Goal: Information Seeking & Learning: Learn about a topic

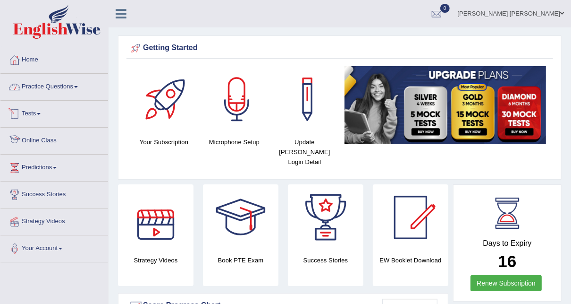
click at [60, 92] on link "Practice Questions" at bounding box center [54, 86] width 108 height 24
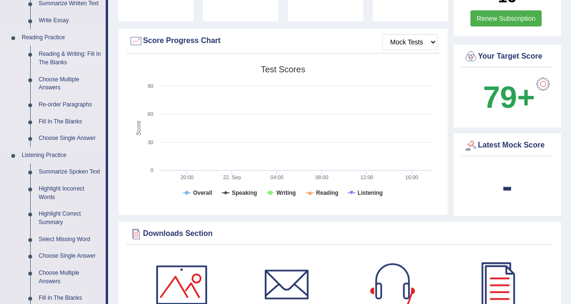
scroll to position [76, 0]
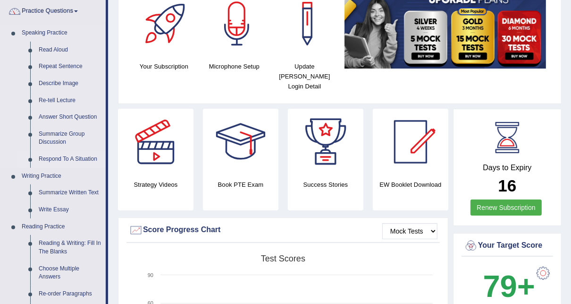
click at [65, 158] on link "Respond To A Situation" at bounding box center [69, 159] width 71 height 17
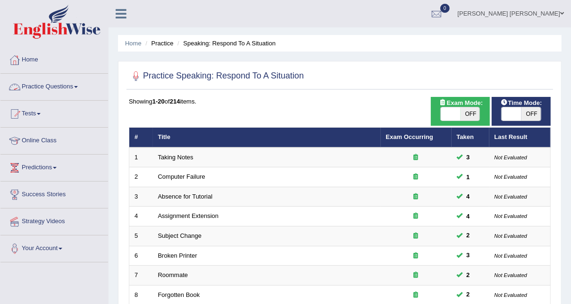
click at [62, 85] on link "Practice Questions" at bounding box center [54, 86] width 108 height 24
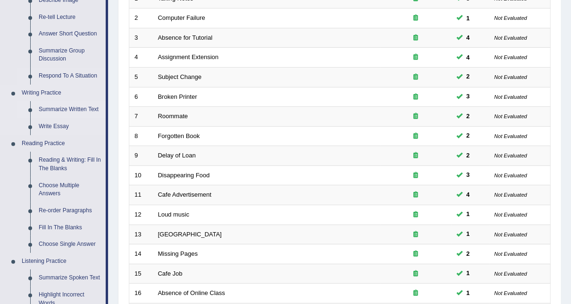
scroll to position [189, 0]
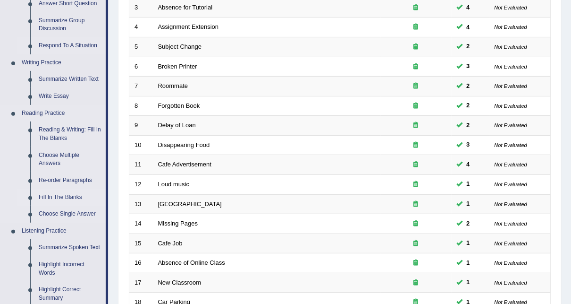
click at [65, 196] on link "Fill In The Blanks" at bounding box center [69, 197] width 71 height 17
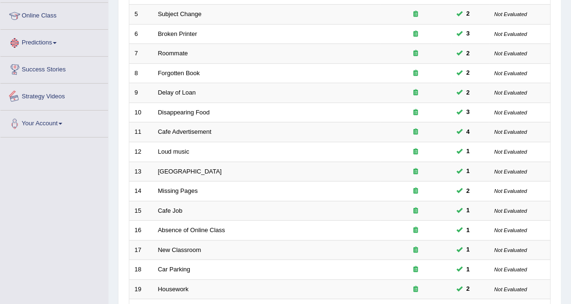
scroll to position [317, 0]
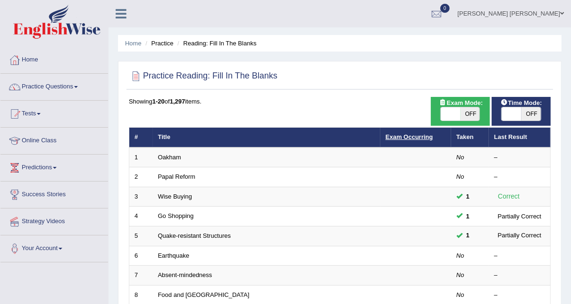
click at [415, 138] on link "Exam Occurring" at bounding box center [409, 136] width 47 height 7
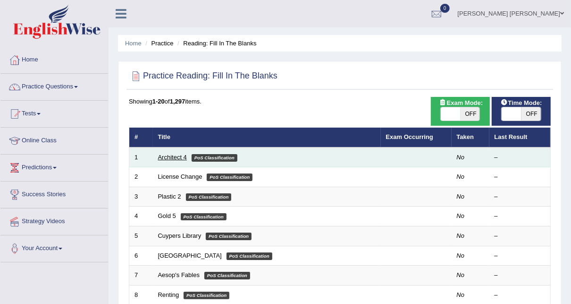
click at [177, 159] on link "Architect 4" at bounding box center [172, 156] width 29 height 7
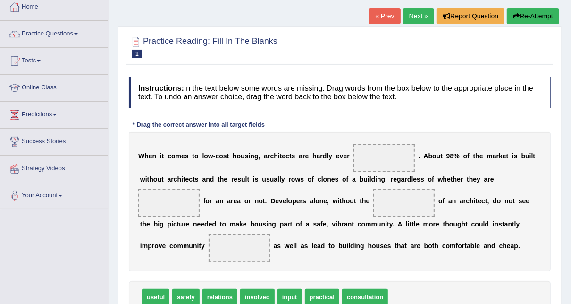
scroll to position [113, 0]
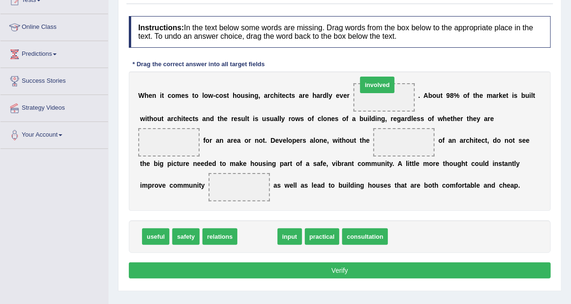
drag, startPoint x: 252, startPoint y: 258, endPoint x: 373, endPoint y: 106, distance: 193.6
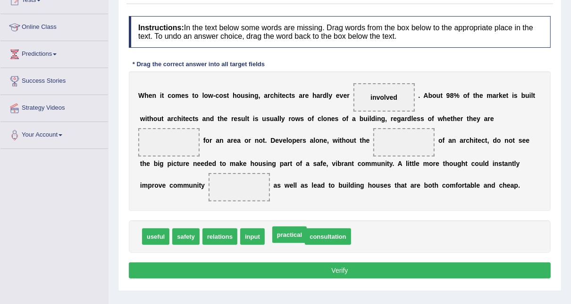
drag, startPoint x: 280, startPoint y: 255, endPoint x: 284, endPoint y: 253, distance: 5.1
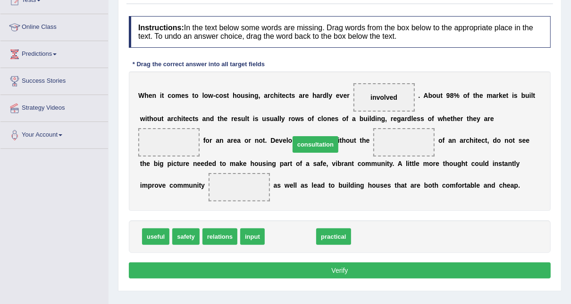
drag, startPoint x: 298, startPoint y: 236, endPoint x: 318, endPoint y: 161, distance: 77.7
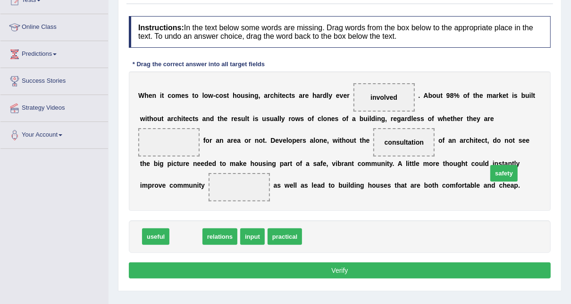
drag, startPoint x: 173, startPoint y: 249, endPoint x: 492, endPoint y: 186, distance: 324.5
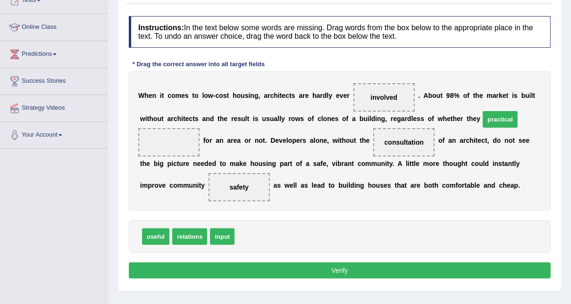
drag, startPoint x: 246, startPoint y: 252, endPoint x: 485, endPoint y: 132, distance: 267.6
click at [336, 278] on button "Verify" at bounding box center [340, 270] width 422 height 16
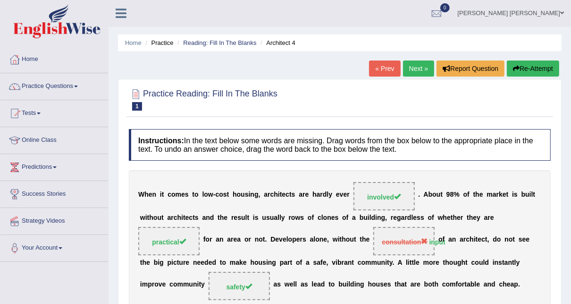
scroll to position [0, 0]
click at [416, 69] on link "Next »" at bounding box center [418, 69] width 31 height 16
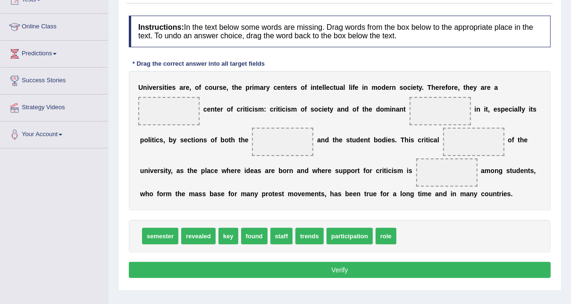
scroll to position [151, 0]
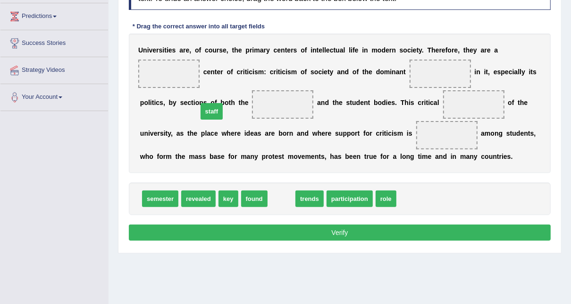
drag, startPoint x: 278, startPoint y: 212, endPoint x: 208, endPoint y: 125, distance: 111.9
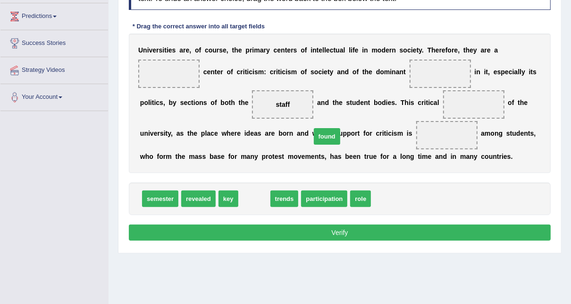
drag, startPoint x: 244, startPoint y: 217, endPoint x: 317, endPoint y: 155, distance: 95.8
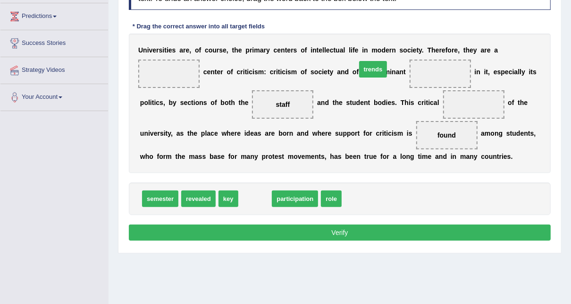
drag, startPoint x: 258, startPoint y: 212, endPoint x: 376, endPoint y: 83, distance: 175.2
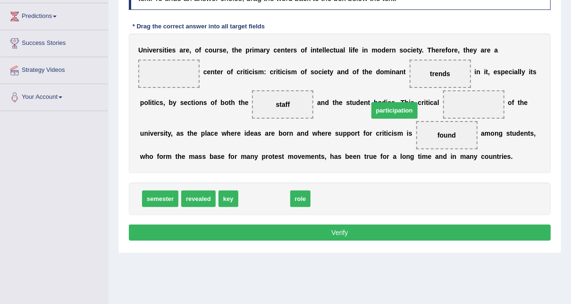
drag, startPoint x: 261, startPoint y: 210, endPoint x: 392, endPoint y: 121, distance: 158.5
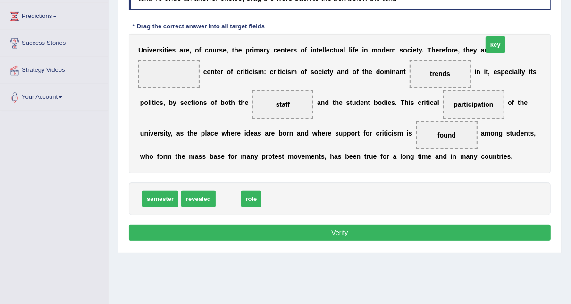
drag, startPoint x: 229, startPoint y: 213, endPoint x: 496, endPoint y: 59, distance: 308.5
click at [295, 240] on button "Verify" at bounding box center [340, 232] width 422 height 16
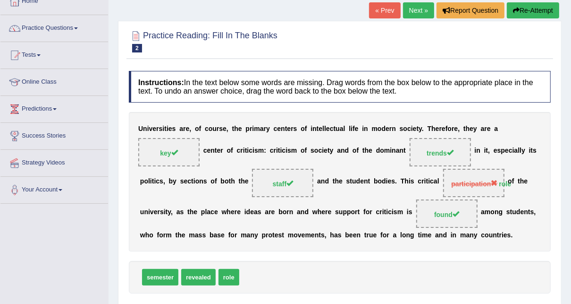
scroll to position [53, 0]
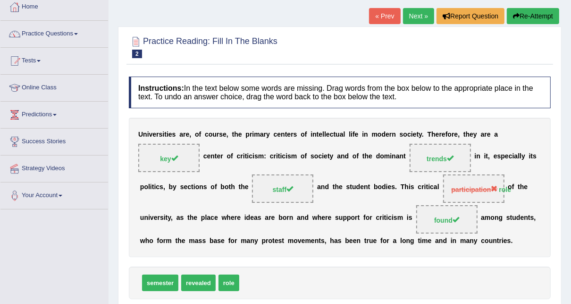
click at [415, 19] on link "Next »" at bounding box center [418, 16] width 31 height 16
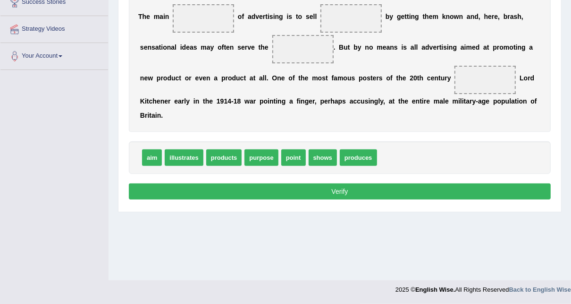
scroll to position [117, 0]
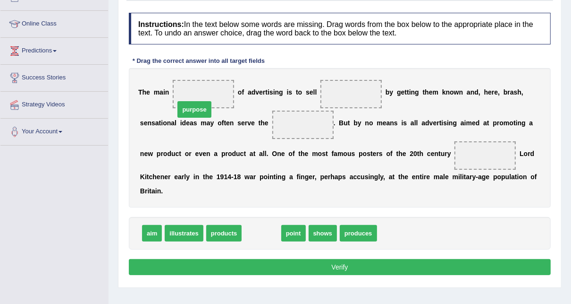
drag, startPoint x: 259, startPoint y: 220, endPoint x: 192, endPoint y: 96, distance: 140.3
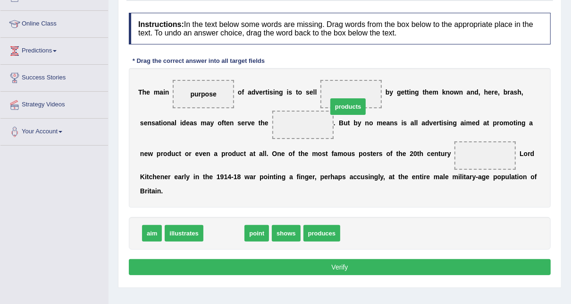
drag, startPoint x: 219, startPoint y: 215, endPoint x: 343, endPoint y: 88, distance: 177.3
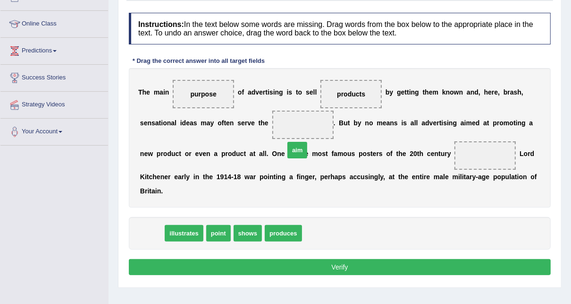
drag, startPoint x: 153, startPoint y: 212, endPoint x: 298, endPoint y: 128, distance: 167.5
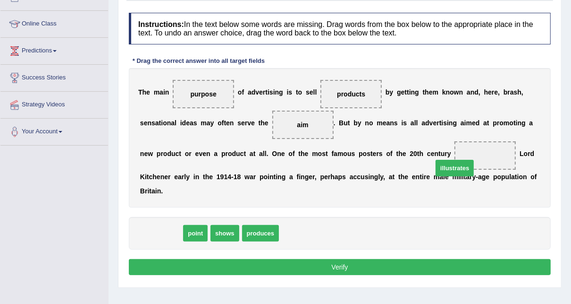
drag, startPoint x: 164, startPoint y: 224, endPoint x: 459, endPoint y: 159, distance: 301.3
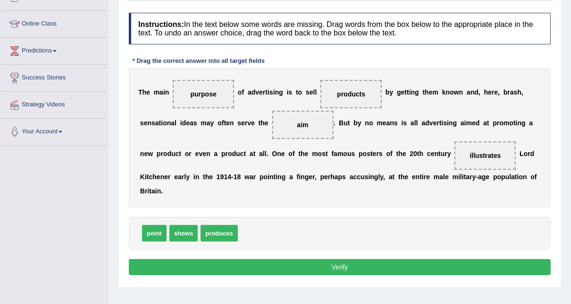
click at [348, 259] on button "Verify" at bounding box center [340, 267] width 422 height 16
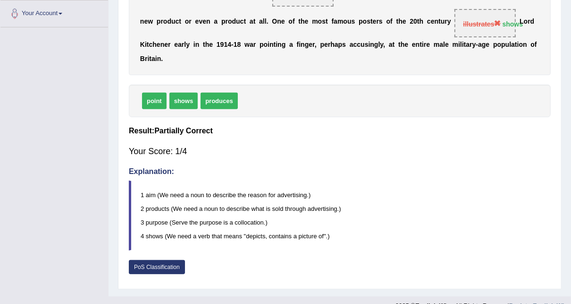
scroll to position [0, 0]
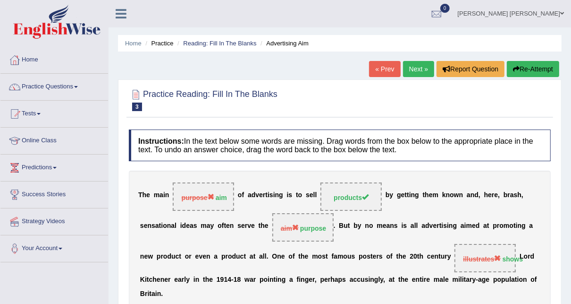
click at [417, 69] on link "Next »" at bounding box center [418, 69] width 31 height 16
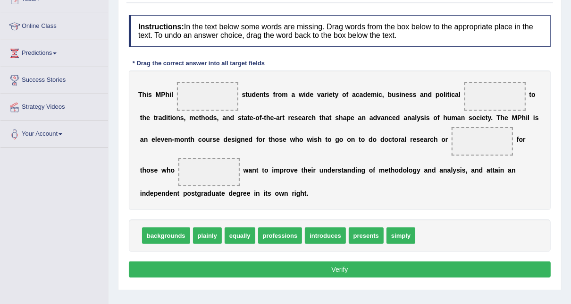
scroll to position [113, 0]
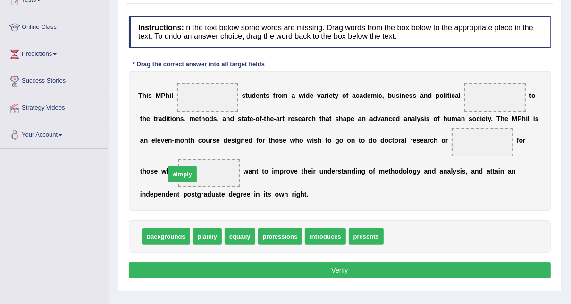
drag, startPoint x: 387, startPoint y: 235, endPoint x: 168, endPoint y: 173, distance: 227.8
drag, startPoint x: 181, startPoint y: 178, endPoint x: 425, endPoint y: 154, distance: 245.2
click at [425, 154] on div "T h i s M P h i l s t u d e n t s f r o m a w i d e v a r i e t y o f a c a d e…" at bounding box center [340, 140] width 422 height 139
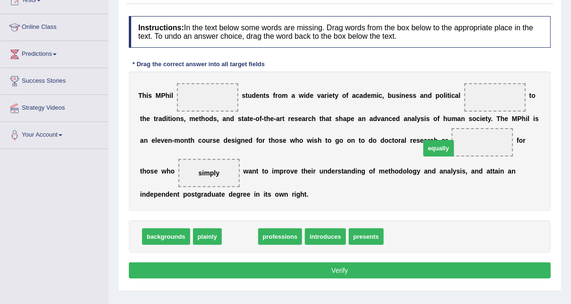
drag, startPoint x: 238, startPoint y: 233, endPoint x: 436, endPoint y: 145, distance: 217.5
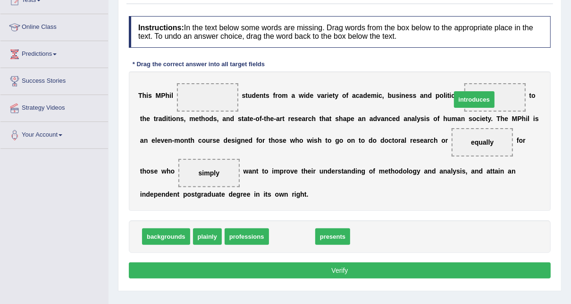
drag, startPoint x: 284, startPoint y: 232, endPoint x: 467, endPoint y: 95, distance: 228.0
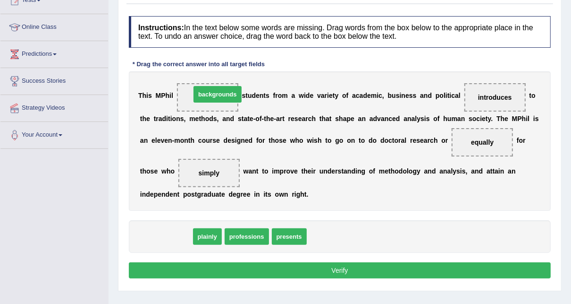
drag, startPoint x: 161, startPoint y: 235, endPoint x: 212, endPoint y: 93, distance: 151.2
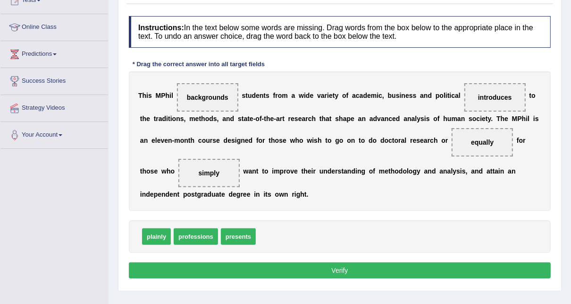
click at [347, 274] on button "Verify" at bounding box center [340, 270] width 422 height 16
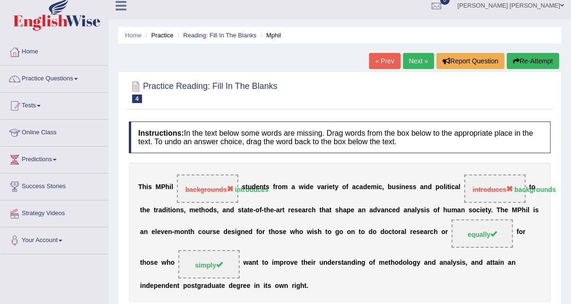
scroll to position [0, 0]
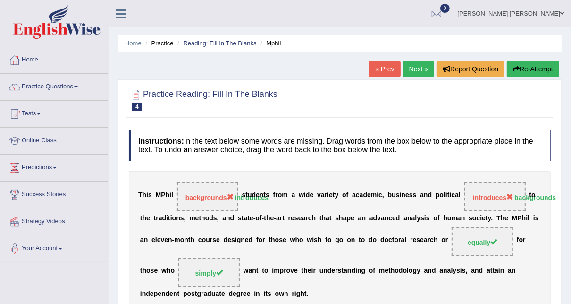
click at [419, 72] on link "Next »" at bounding box center [418, 69] width 31 height 16
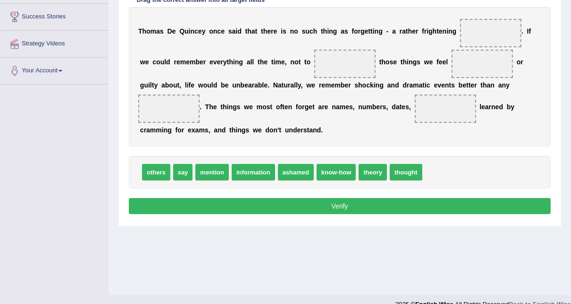
scroll to position [189, 0]
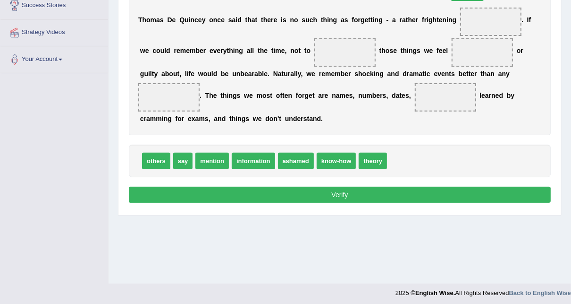
drag, startPoint x: 387, startPoint y: 175, endPoint x: 448, endPoint y: 9, distance: 177.6
drag, startPoint x: 279, startPoint y: 174, endPoint x: 440, endPoint y: 45, distance: 206.7
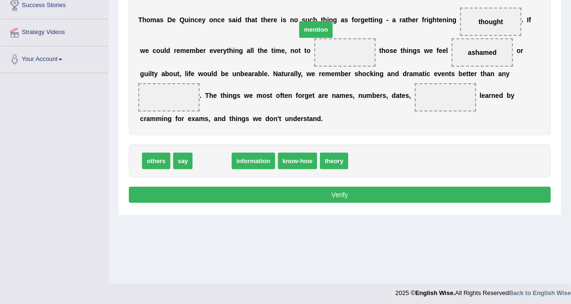
drag, startPoint x: 223, startPoint y: 182, endPoint x: 327, endPoint y: 51, distance: 167.4
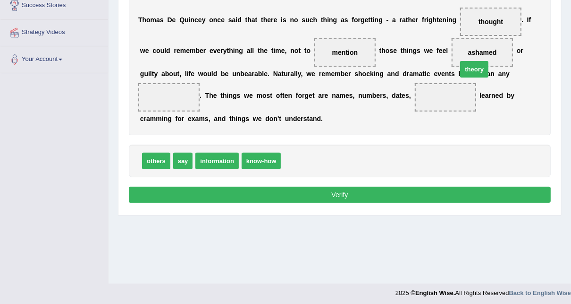
drag, startPoint x: 295, startPoint y: 177, endPoint x: 471, endPoint y: 85, distance: 199.0
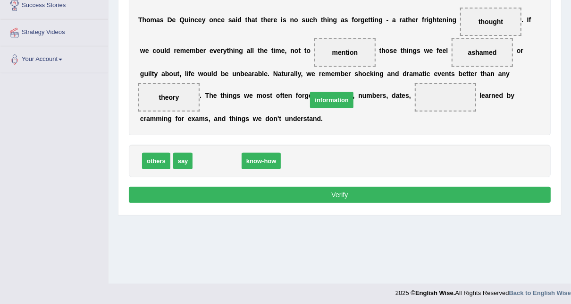
drag, startPoint x: 231, startPoint y: 181, endPoint x: 350, endPoint y: 120, distance: 133.3
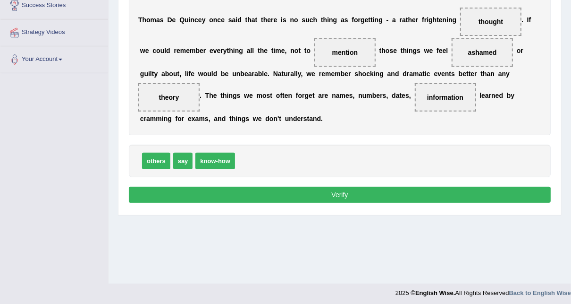
click at [369, 203] on button "Verify" at bounding box center [340, 195] width 422 height 16
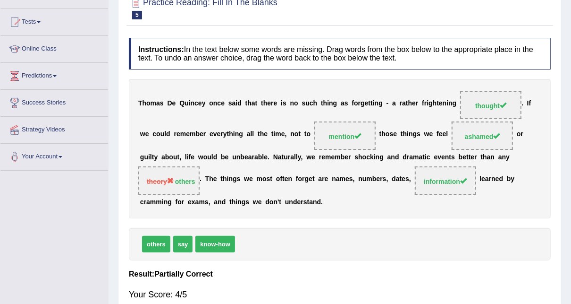
scroll to position [0, 0]
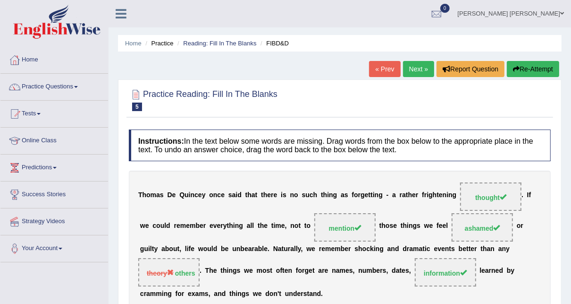
click at [415, 63] on link "Next »" at bounding box center [418, 69] width 31 height 16
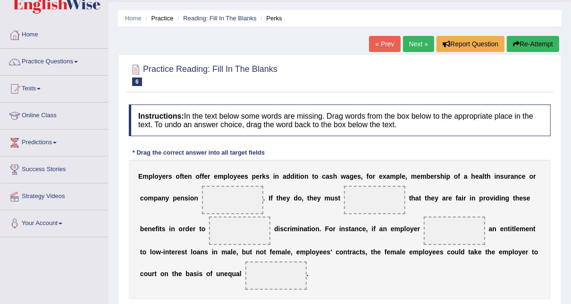
scroll to position [113, 0]
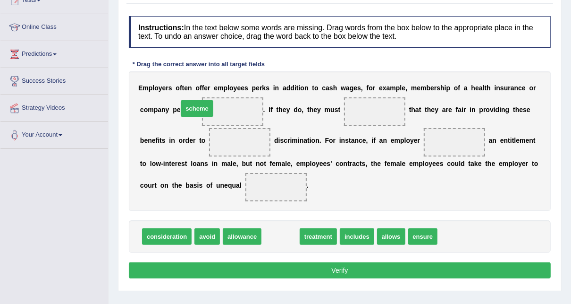
drag, startPoint x: 268, startPoint y: 207, endPoint x: 196, endPoint y: 106, distance: 124.0
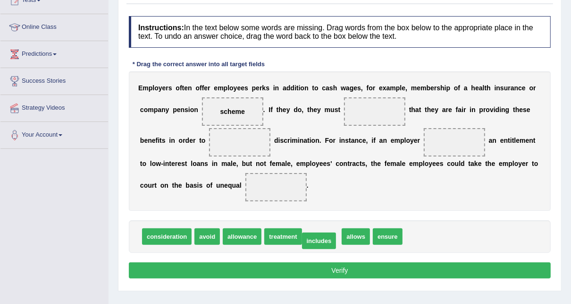
drag, startPoint x: 315, startPoint y: 236, endPoint x: 312, endPoint y: 240, distance: 5.1
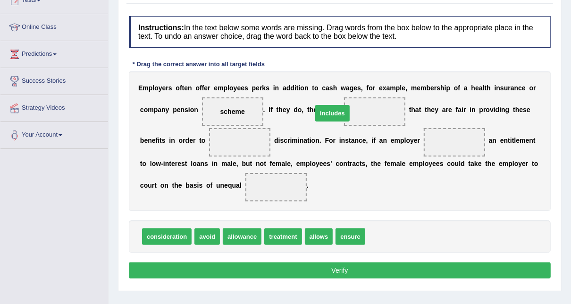
drag, startPoint x: 386, startPoint y: 234, endPoint x: 333, endPoint y: 111, distance: 134.1
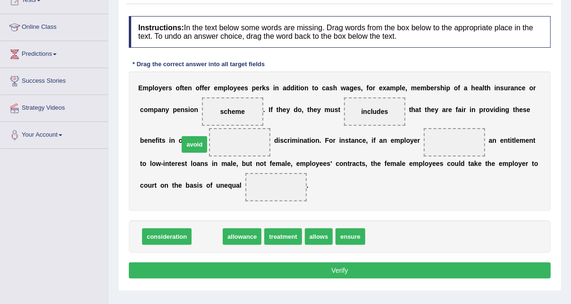
drag, startPoint x: 214, startPoint y: 237, endPoint x: 201, endPoint y: 145, distance: 93.0
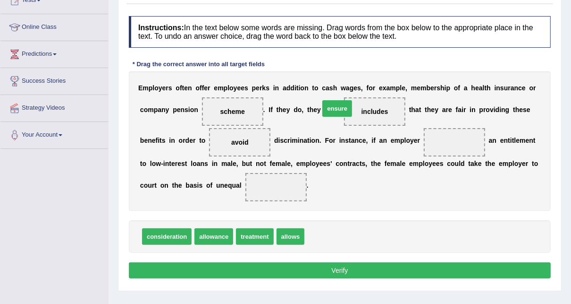
drag, startPoint x: 323, startPoint y: 239, endPoint x: 338, endPoint y: 111, distance: 128.9
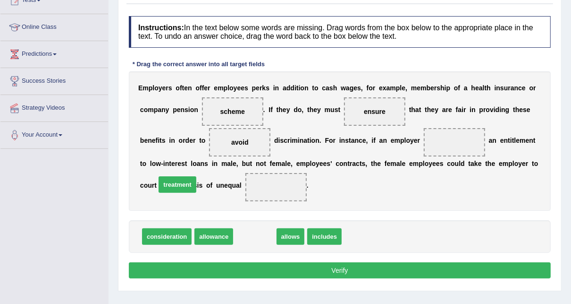
drag, startPoint x: 250, startPoint y: 237, endPoint x: 173, endPoint y: 185, distance: 93.3
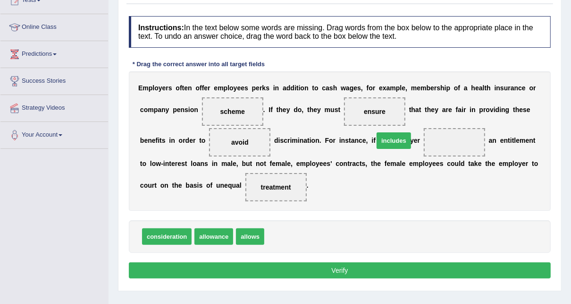
drag, startPoint x: 277, startPoint y: 233, endPoint x: 387, endPoint y: 137, distance: 145.6
click at [382, 267] on button "Verify" at bounding box center [340, 270] width 422 height 16
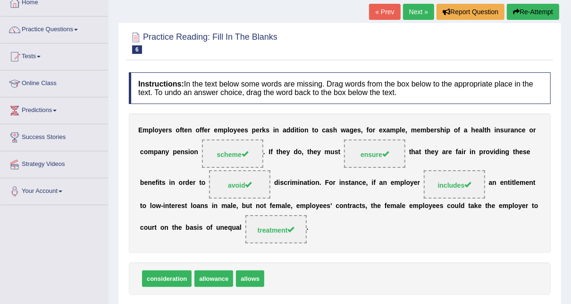
scroll to position [0, 0]
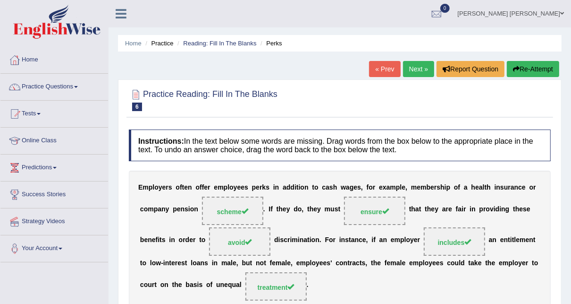
click at [414, 68] on link "Next »" at bounding box center [418, 69] width 31 height 16
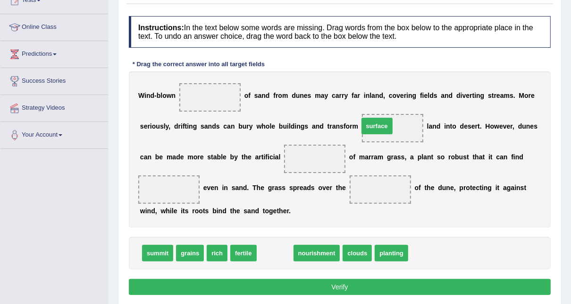
drag, startPoint x: 278, startPoint y: 252, endPoint x: 380, endPoint y: 125, distance: 162.9
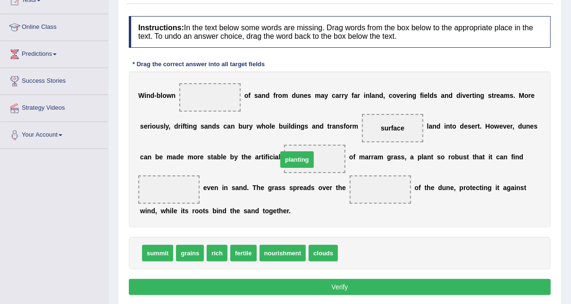
drag, startPoint x: 355, startPoint y: 255, endPoint x: 295, endPoint y: 162, distance: 111.3
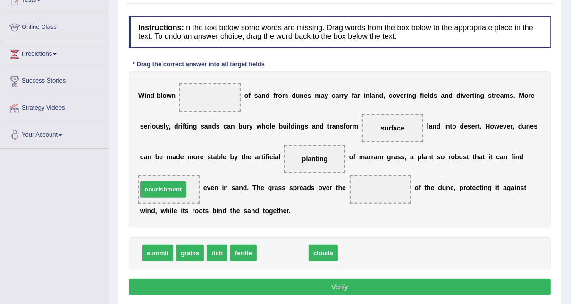
drag, startPoint x: 292, startPoint y: 252, endPoint x: 174, endPoint y: 188, distance: 134.2
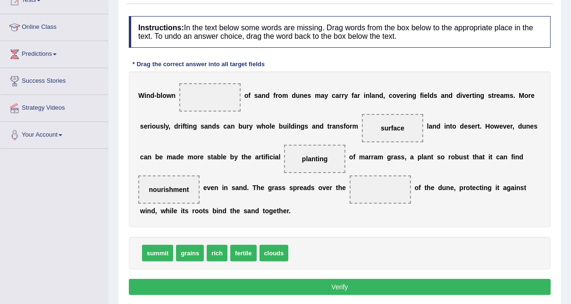
drag, startPoint x: 393, startPoint y: 121, endPoint x: 394, endPoint y: 193, distance: 71.8
click at [394, 193] on div "W i n d - b l o w n o f s a n d f r o m d u n e s m a y c a r r y f a r i n l a…" at bounding box center [340, 149] width 422 height 156
drag, startPoint x: 376, startPoint y: 131, endPoint x: 372, endPoint y: 187, distance: 56.4
click at [372, 187] on div "W i n d - b l o w n o f s a n d f r o m d u n e s m a y c a r r y f a r i n l a…" at bounding box center [340, 149] width 422 height 156
drag, startPoint x: 376, startPoint y: 134, endPoint x: 379, endPoint y: 185, distance: 51.1
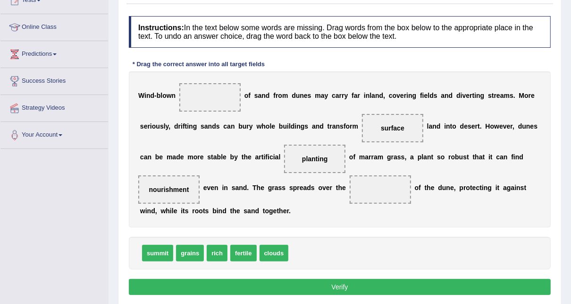
click at [379, 185] on div "W i n d - b l o w n o f s a n d f r o m d u n e s m a y c a r r y f a r i n l a…" at bounding box center [340, 149] width 422 height 156
drag, startPoint x: 370, startPoint y: 120, endPoint x: 375, endPoint y: 204, distance: 84.2
click at [385, 188] on div "W i n d - b l o w n o f s a n d f r o m d u n e s m a y c a r r y f a r i n l a…" at bounding box center [340, 149] width 422 height 156
drag, startPoint x: 344, startPoint y: 247, endPoint x: 393, endPoint y: 144, distance: 114.7
click at [393, 145] on div "Instructions: In the text below some words are missing. Drag words from the box…" at bounding box center [340, 156] width 427 height 291
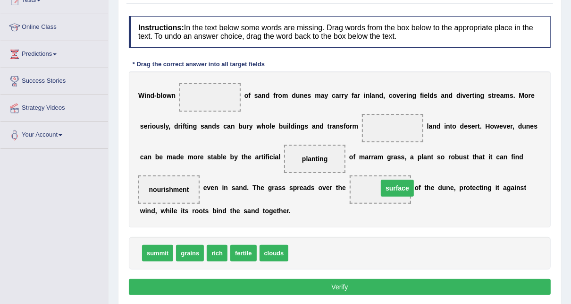
drag, startPoint x: 376, startPoint y: 129, endPoint x: 381, endPoint y: 189, distance: 60.2
click at [196, 256] on span "grains" at bounding box center [190, 253] width 28 height 17
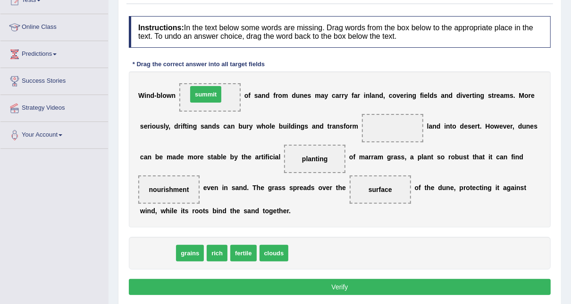
drag, startPoint x: 153, startPoint y: 252, endPoint x: 201, endPoint y: 93, distance: 165.8
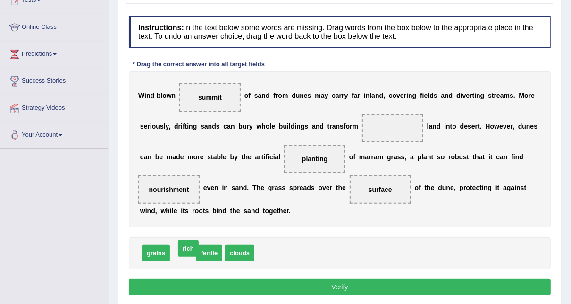
drag, startPoint x: 184, startPoint y: 252, endPoint x: 189, endPoint y: 247, distance: 7.0
drag, startPoint x: 237, startPoint y: 253, endPoint x: 390, endPoint y: 136, distance: 192.8
click at [371, 284] on button "Verify" at bounding box center [340, 287] width 422 height 16
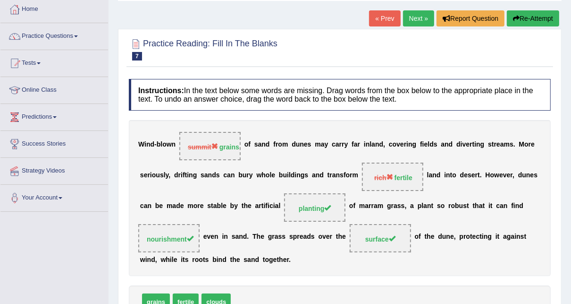
scroll to position [38, 0]
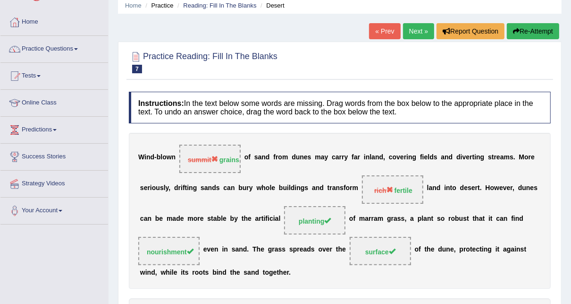
click at [415, 30] on link "Next »" at bounding box center [418, 31] width 31 height 16
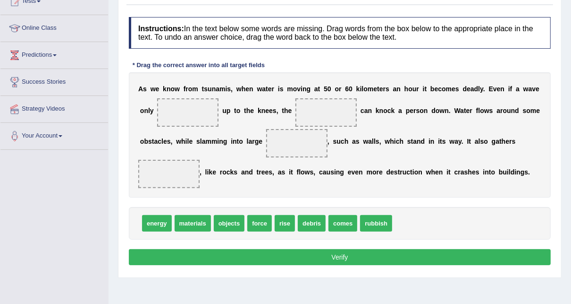
scroll to position [113, 0]
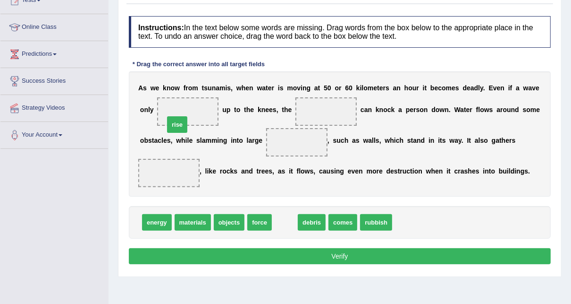
drag, startPoint x: 281, startPoint y: 207, endPoint x: 173, endPoint y: 110, distance: 145.4
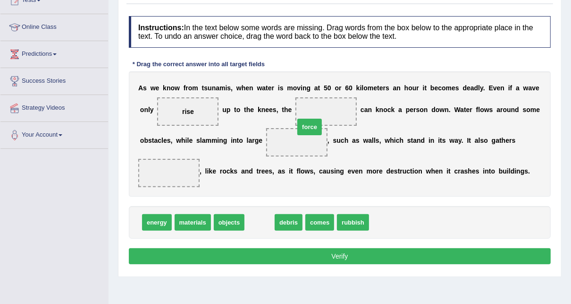
drag, startPoint x: 253, startPoint y: 202, endPoint x: 303, endPoint y: 107, distance: 107.7
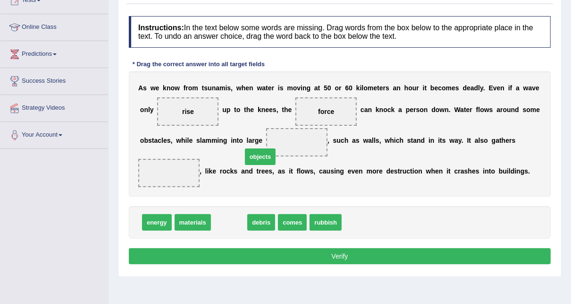
drag, startPoint x: 229, startPoint y: 207, endPoint x: 260, endPoint y: 142, distance: 72.7
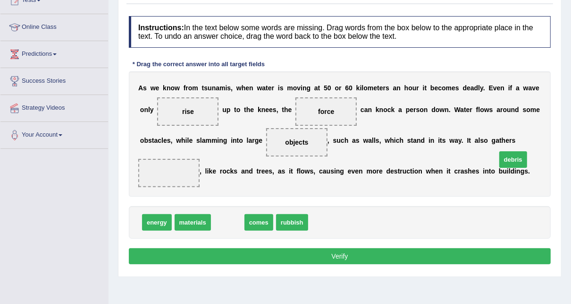
drag, startPoint x: 221, startPoint y: 206, endPoint x: 508, endPoint y: 144, distance: 293.4
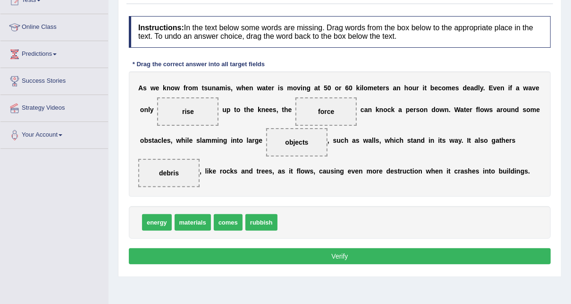
click at [368, 248] on button "Verify" at bounding box center [340, 256] width 422 height 16
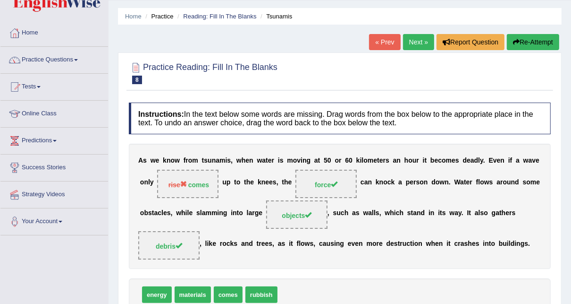
scroll to position [0, 0]
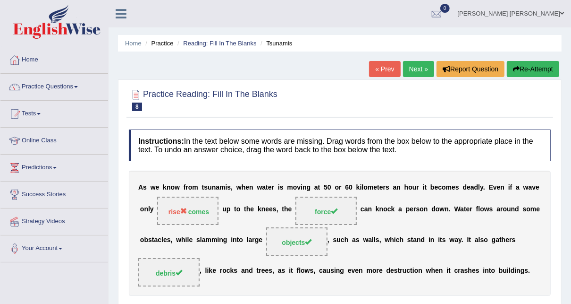
click at [419, 63] on link "Next »" at bounding box center [418, 69] width 31 height 16
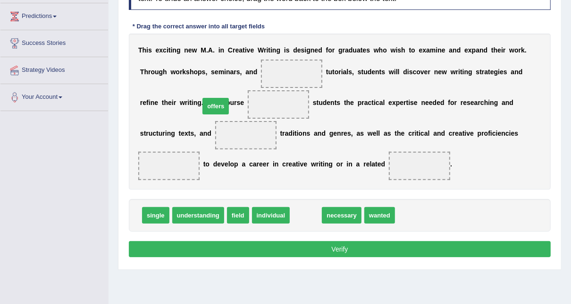
drag, startPoint x: 302, startPoint y: 215, endPoint x: 212, endPoint y: 106, distance: 141.5
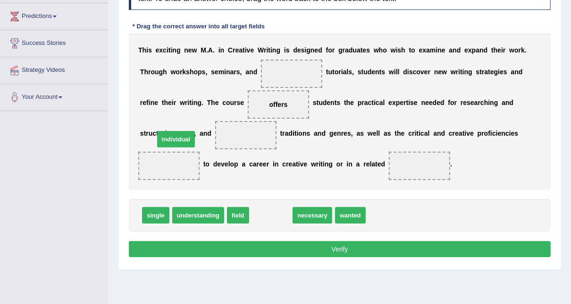
drag, startPoint x: 267, startPoint y: 214, endPoint x: 172, endPoint y: 138, distance: 121.6
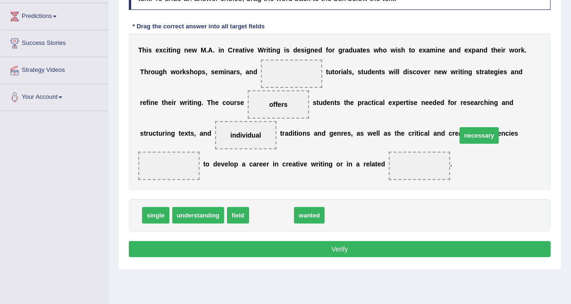
drag, startPoint x: 268, startPoint y: 214, endPoint x: 476, endPoint y: 134, distance: 222.6
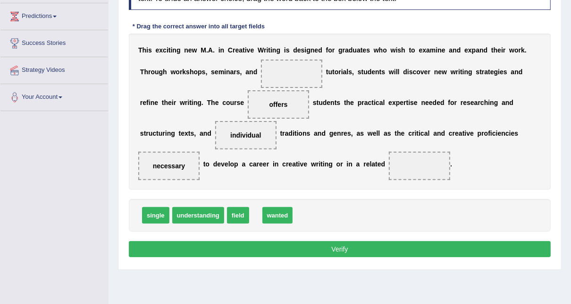
drag, startPoint x: 260, startPoint y: 210, endPoint x: 271, endPoint y: 210, distance: 10.4
drag, startPoint x: 233, startPoint y: 213, endPoint x: 316, endPoint y: 163, distance: 97.2
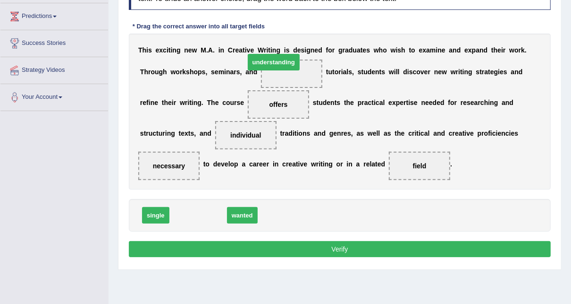
drag, startPoint x: 189, startPoint y: 214, endPoint x: 264, endPoint y: 61, distance: 170.6
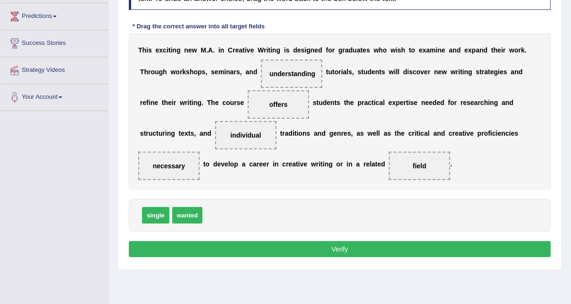
click at [341, 245] on button "Verify" at bounding box center [340, 249] width 422 height 16
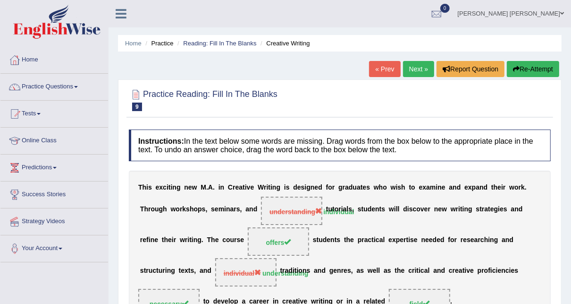
click at [408, 68] on link "Next »" at bounding box center [418, 69] width 31 height 16
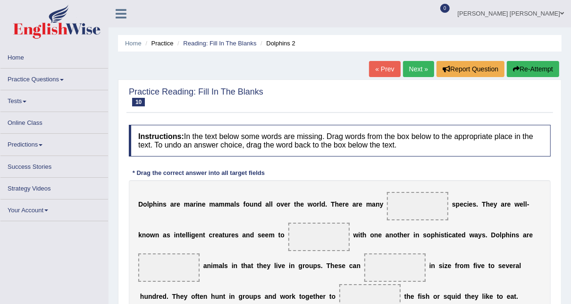
click at [417, 78] on div "« Prev Next » Report Question Re-Attempt" at bounding box center [465, 70] width 193 height 18
click at [422, 72] on link "Next »" at bounding box center [418, 69] width 31 height 16
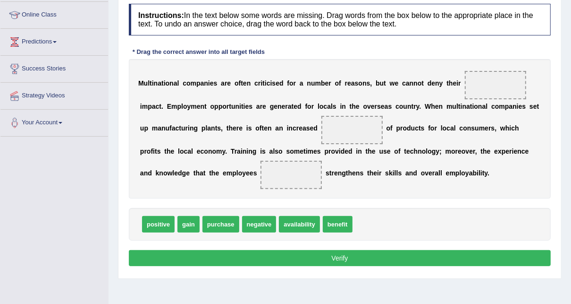
scroll to position [113, 0]
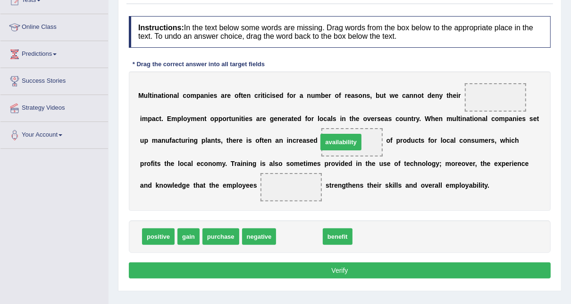
drag, startPoint x: 297, startPoint y: 235, endPoint x: 338, endPoint y: 140, distance: 103.2
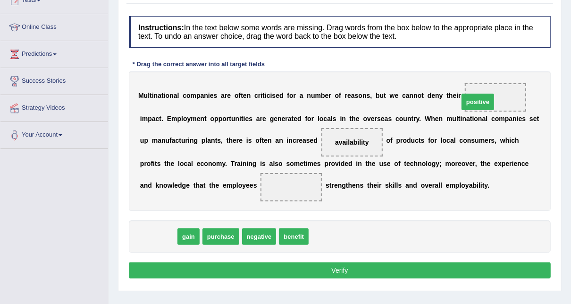
drag, startPoint x: 151, startPoint y: 240, endPoint x: 471, endPoint y: 106, distance: 346.9
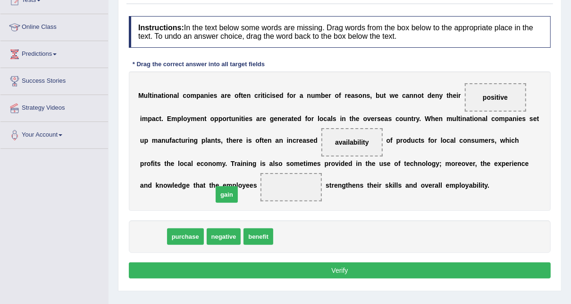
drag, startPoint x: 161, startPoint y: 231, endPoint x: 235, endPoint y: 189, distance: 84.6
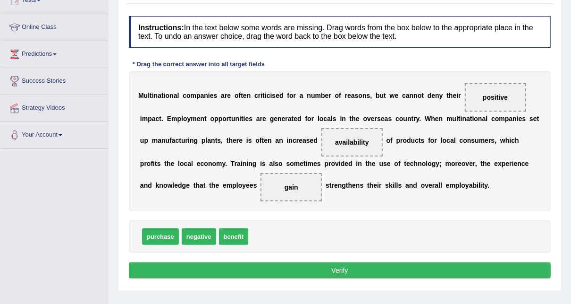
click at [386, 269] on button "Verify" at bounding box center [340, 270] width 422 height 16
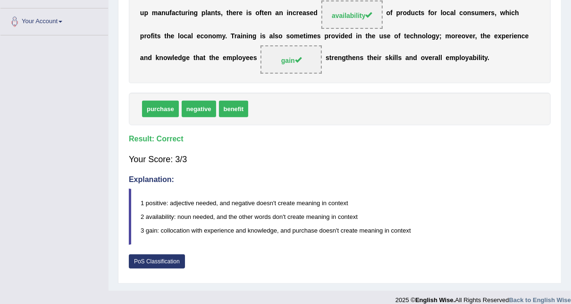
scroll to position [38, 0]
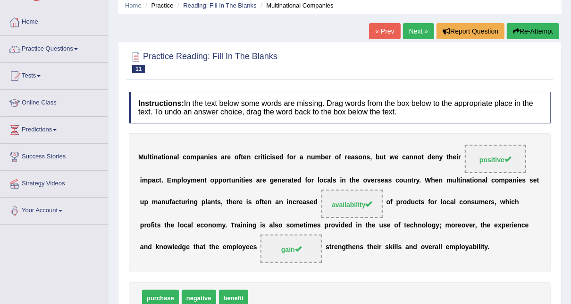
click at [419, 34] on link "Next »" at bounding box center [418, 31] width 31 height 16
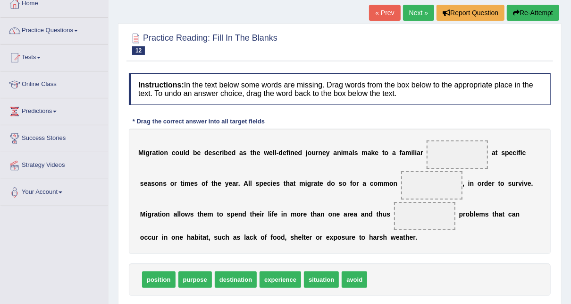
scroll to position [76, 0]
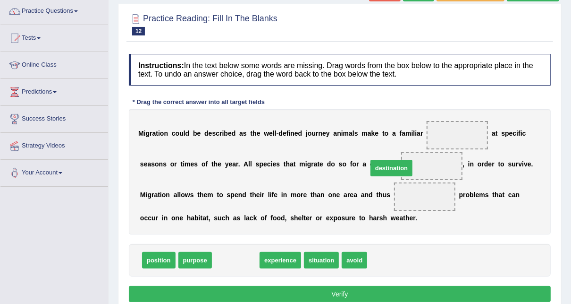
drag, startPoint x: 234, startPoint y: 258, endPoint x: 390, endPoint y: 166, distance: 181.0
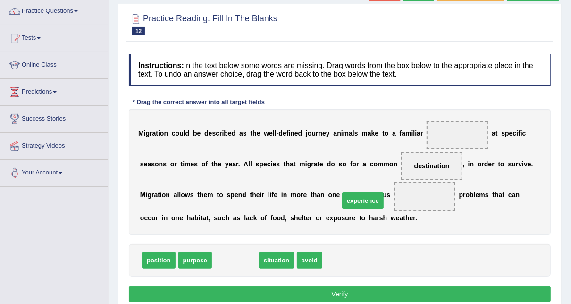
drag, startPoint x: 223, startPoint y: 261, endPoint x: 351, endPoint y: 201, distance: 141.1
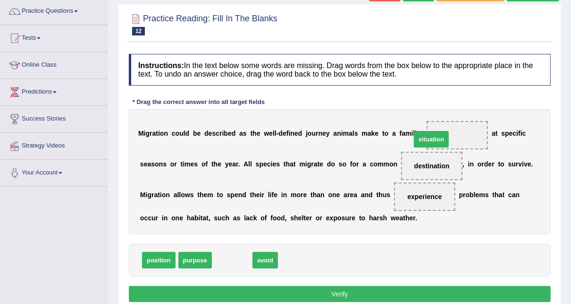
drag, startPoint x: 224, startPoint y: 254, endPoint x: 423, endPoint y: 133, distance: 233.1
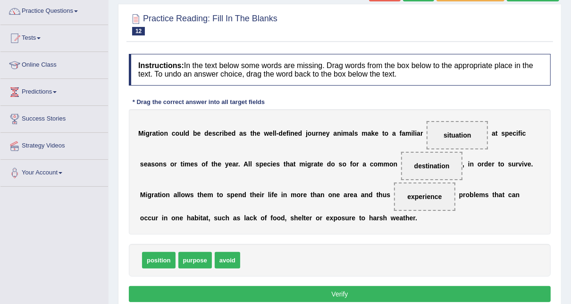
click at [390, 295] on button "Verify" at bounding box center [340, 294] width 422 height 16
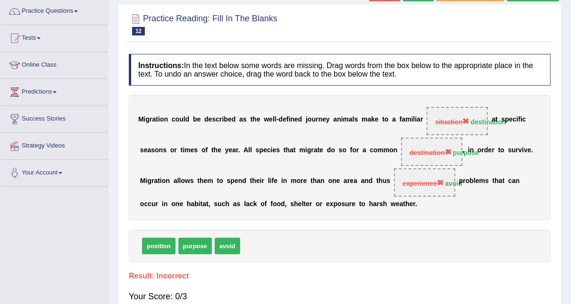
scroll to position [0, 0]
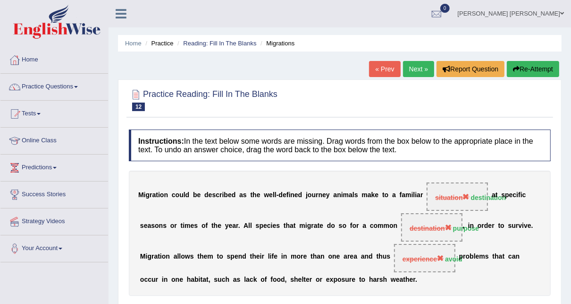
click at [421, 72] on link "Next »" at bounding box center [418, 69] width 31 height 16
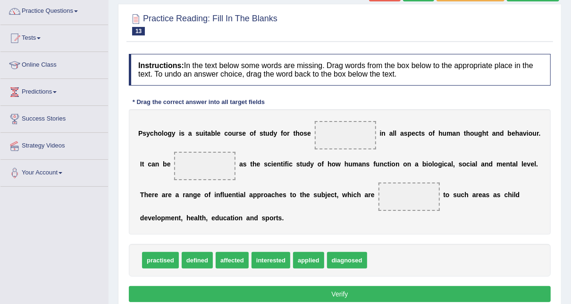
scroll to position [38, 0]
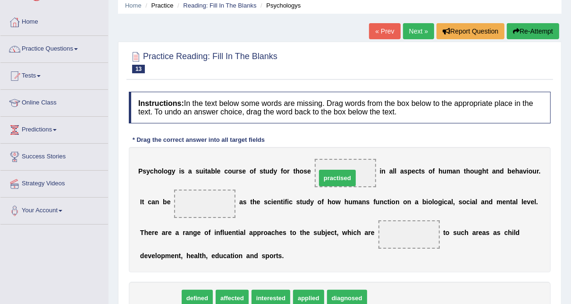
drag, startPoint x: 176, startPoint y: 294, endPoint x: 338, endPoint y: 176, distance: 200.5
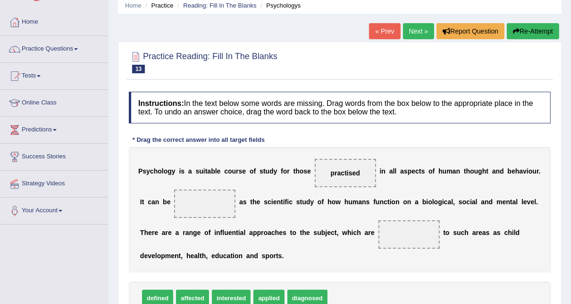
scroll to position [76, 0]
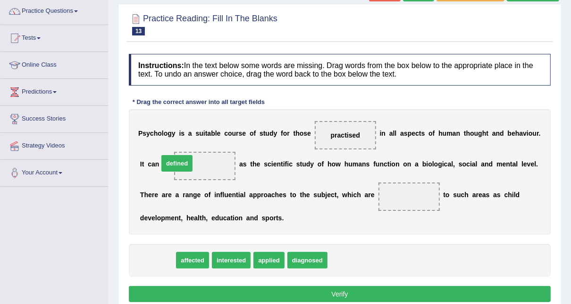
drag, startPoint x: 158, startPoint y: 257, endPoint x: 178, endPoint y: 160, distance: 98.7
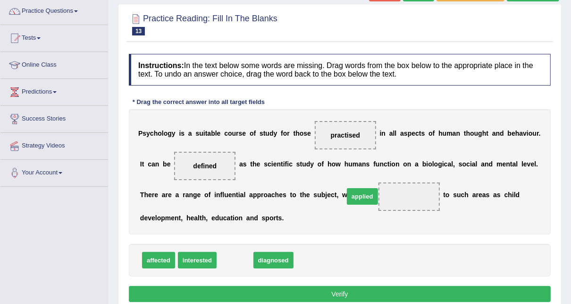
drag, startPoint x: 229, startPoint y: 261, endPoint x: 356, endPoint y: 197, distance: 142.6
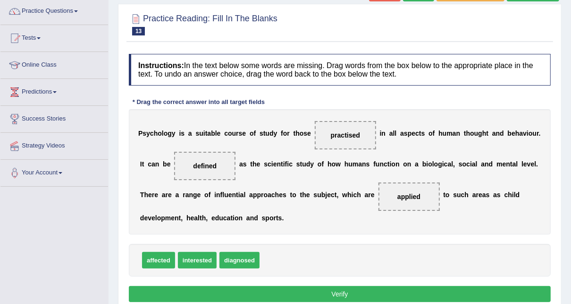
click at [386, 298] on button "Verify" at bounding box center [340, 294] width 422 height 16
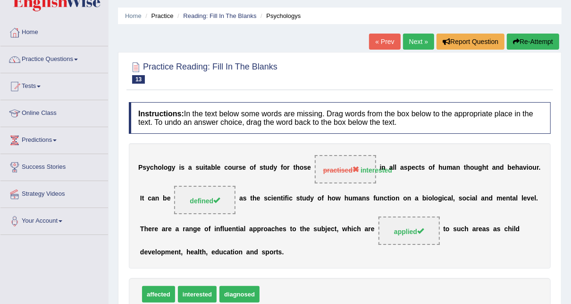
scroll to position [0, 0]
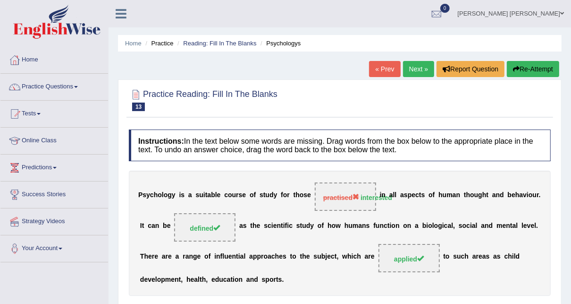
click at [417, 65] on link "Next »" at bounding box center [418, 69] width 31 height 16
